Goal: Complete application form

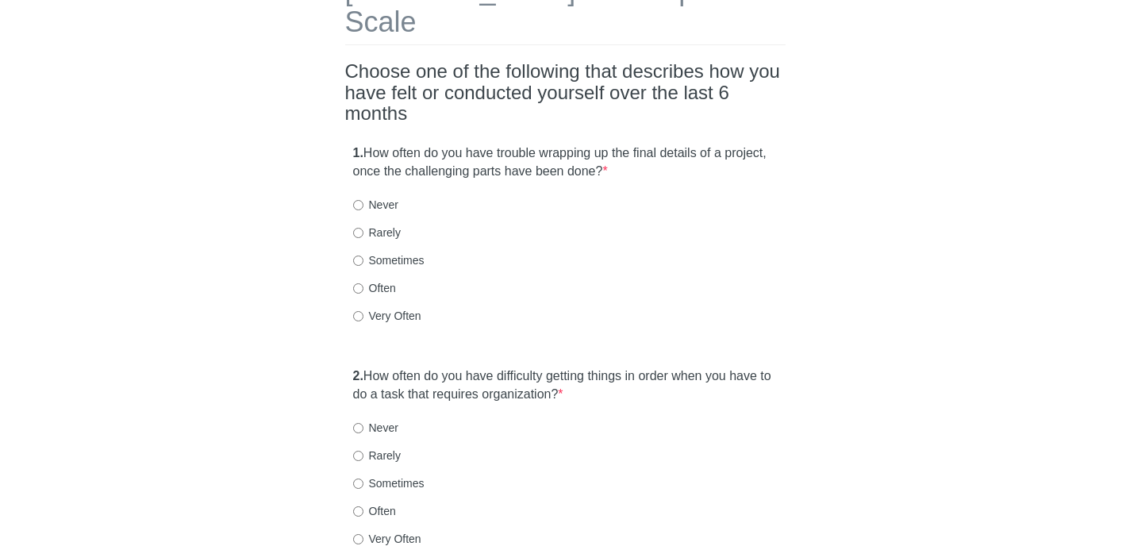
scroll to position [121, 0]
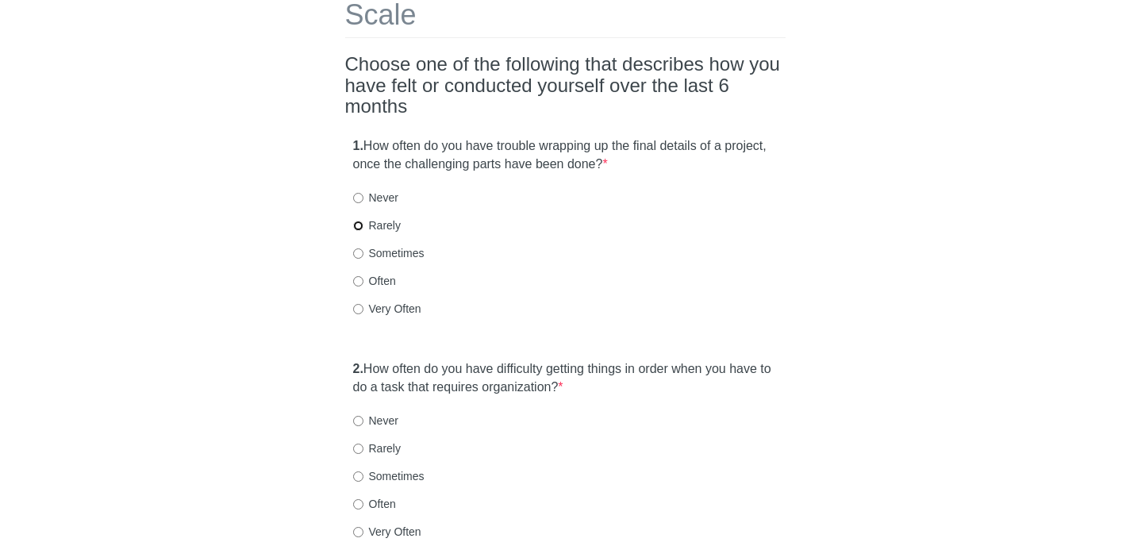
click at [359, 221] on input "Rarely" at bounding box center [358, 226] width 10 height 10
radio input "true"
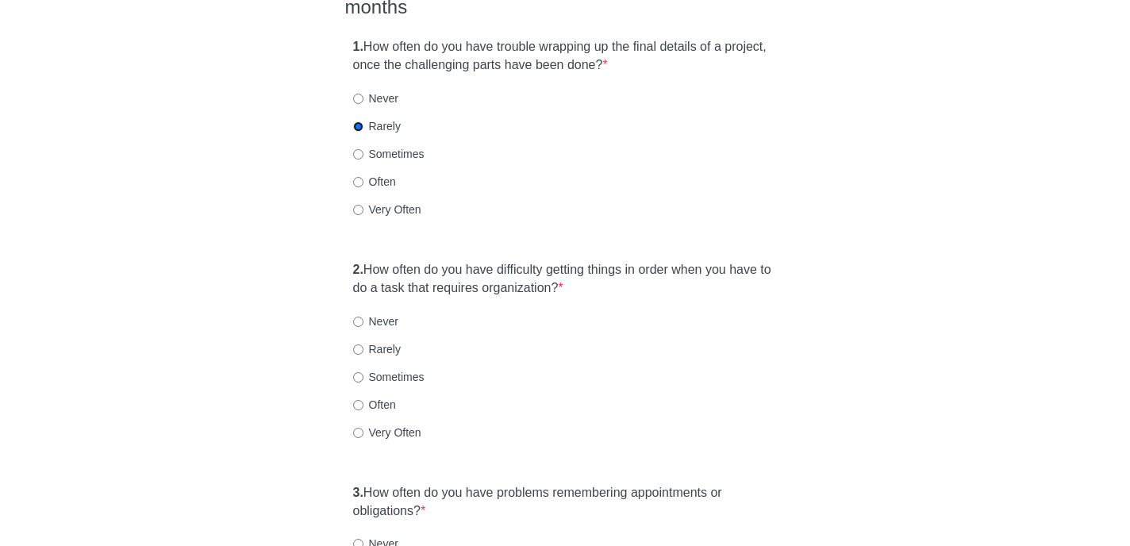
scroll to position [229, 0]
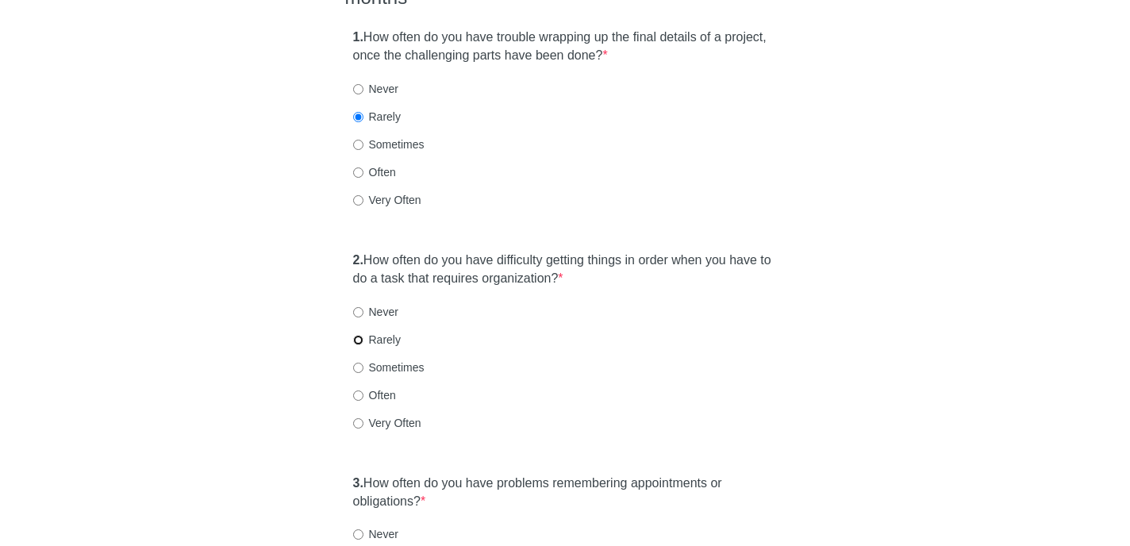
click at [355, 335] on input "Rarely" at bounding box center [358, 340] width 10 height 10
radio input "true"
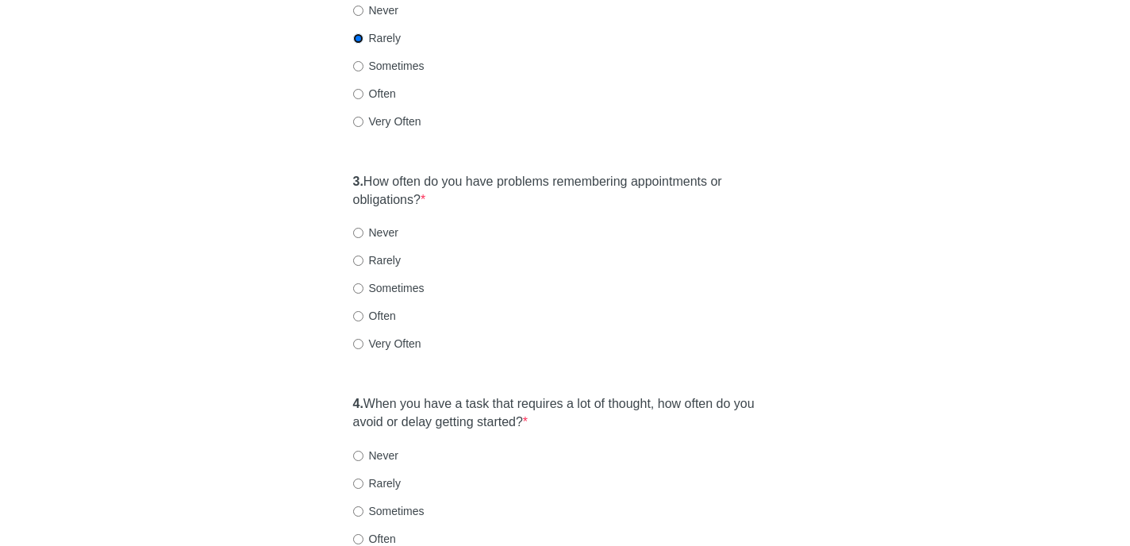
scroll to position [552, 0]
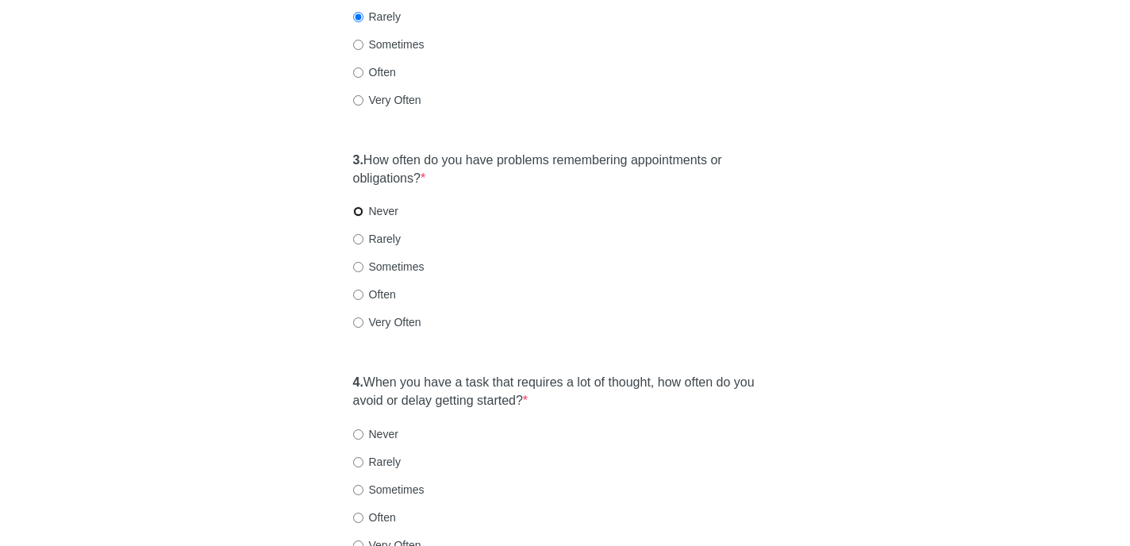
click at [359, 206] on input "Never" at bounding box center [358, 211] width 10 height 10
radio input "true"
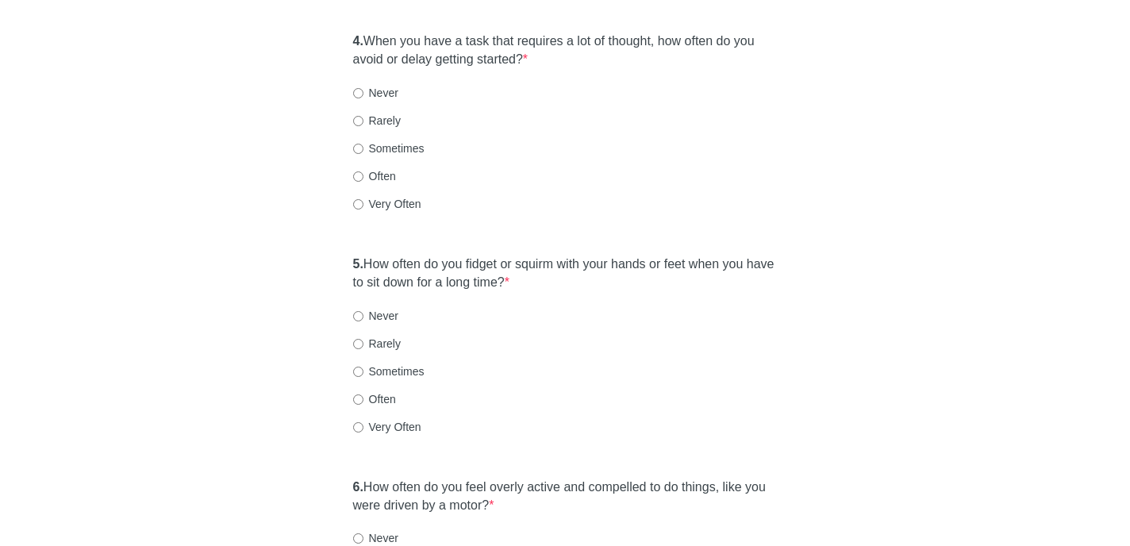
scroll to position [896, 0]
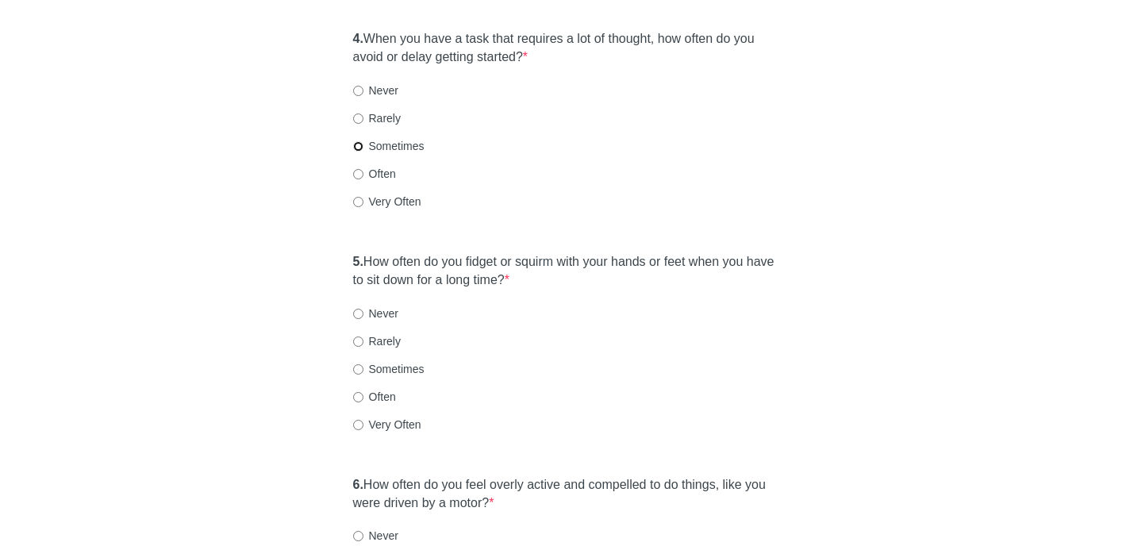
click at [355, 141] on input "Sometimes" at bounding box center [358, 146] width 10 height 10
radio input "true"
click at [359, 364] on input "Sometimes" at bounding box center [358, 369] width 10 height 10
radio input "true"
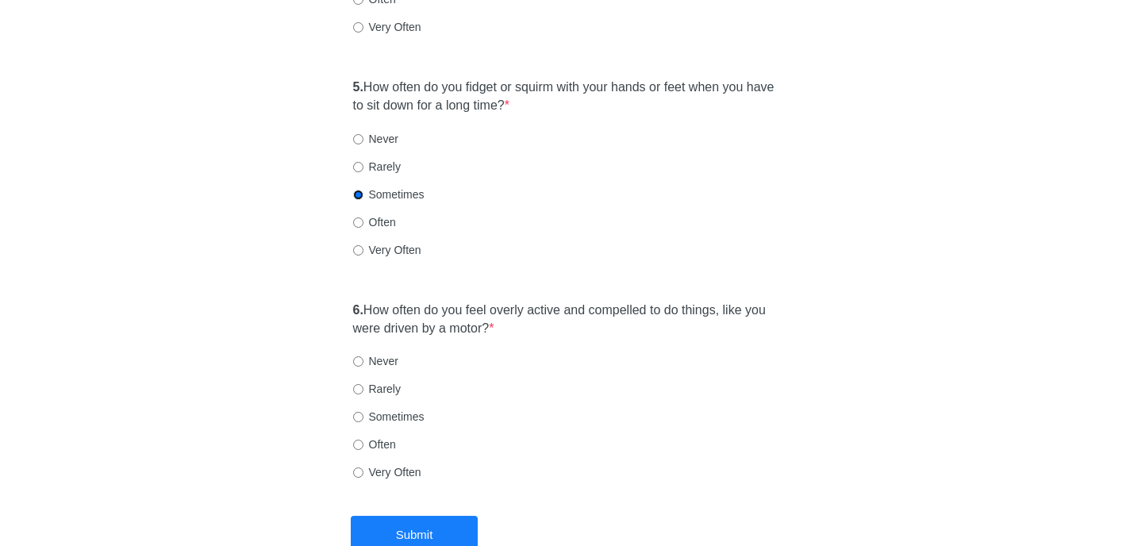
scroll to position [1075, 0]
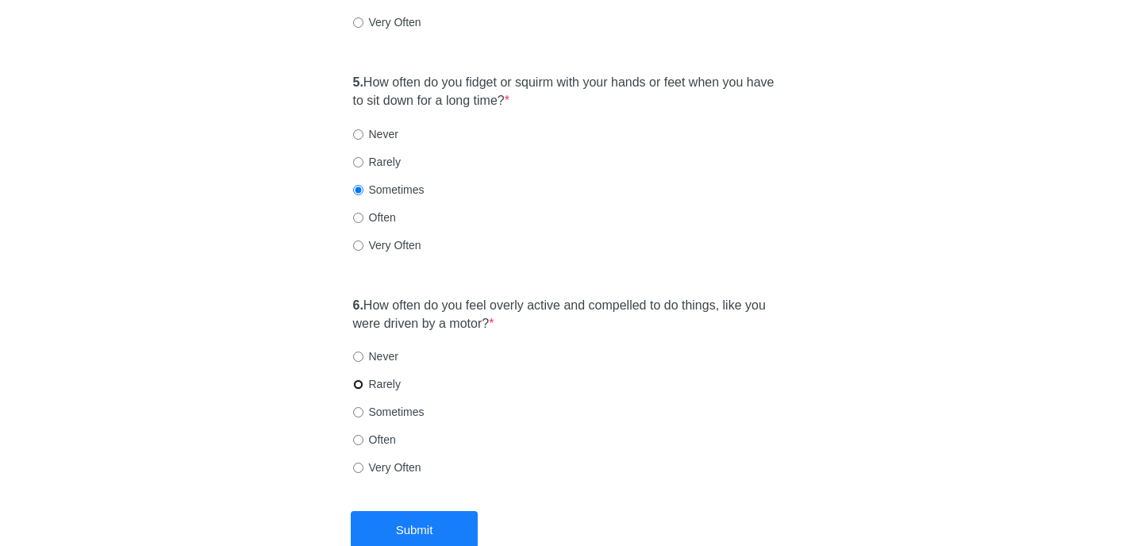
click at [360, 379] on input "Rarely" at bounding box center [358, 384] width 10 height 10
radio input "true"
click at [361, 407] on input "Sometimes" at bounding box center [358, 412] width 10 height 10
radio input "true"
click at [416, 511] on button "Submit" at bounding box center [414, 529] width 127 height 37
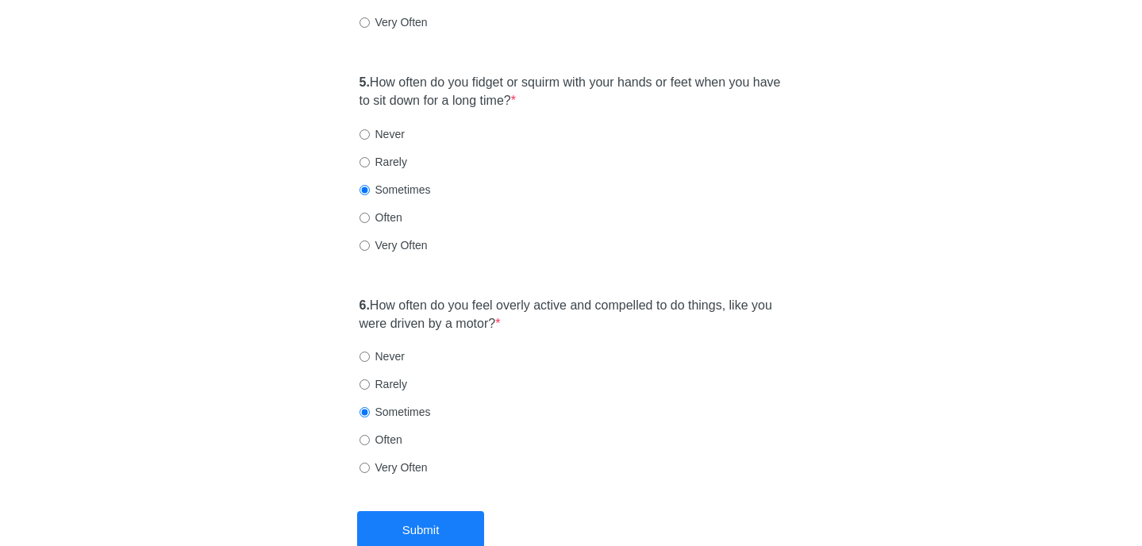
scroll to position [0, 0]
